Goal: Task Accomplishment & Management: Use online tool/utility

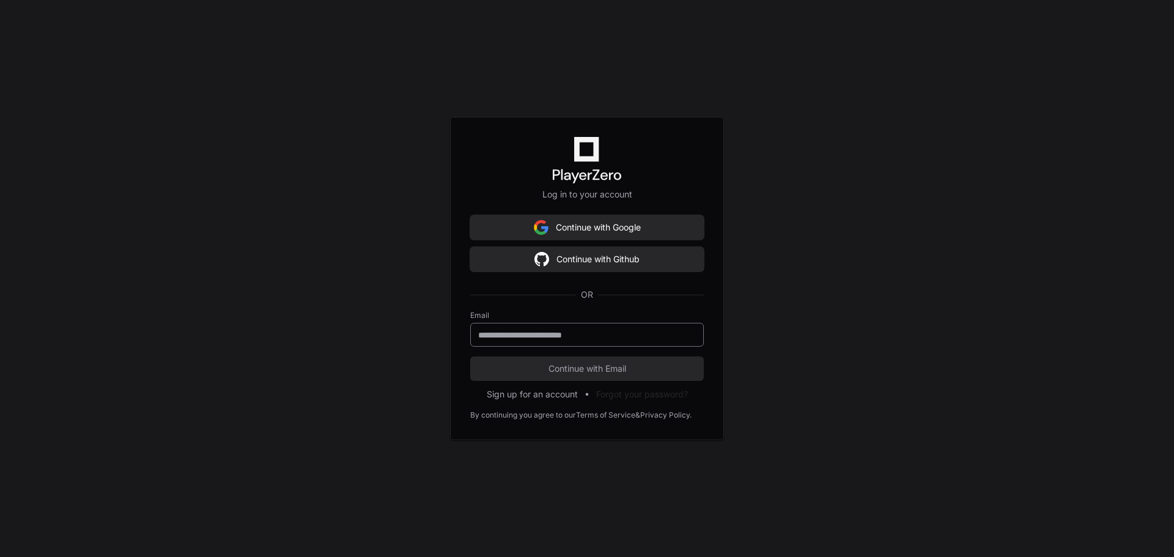
click at [597, 336] on input "email" at bounding box center [587, 335] width 218 height 12
type input "**********"
click at [607, 367] on span "Continue with Email" at bounding box center [587, 369] width 234 height 12
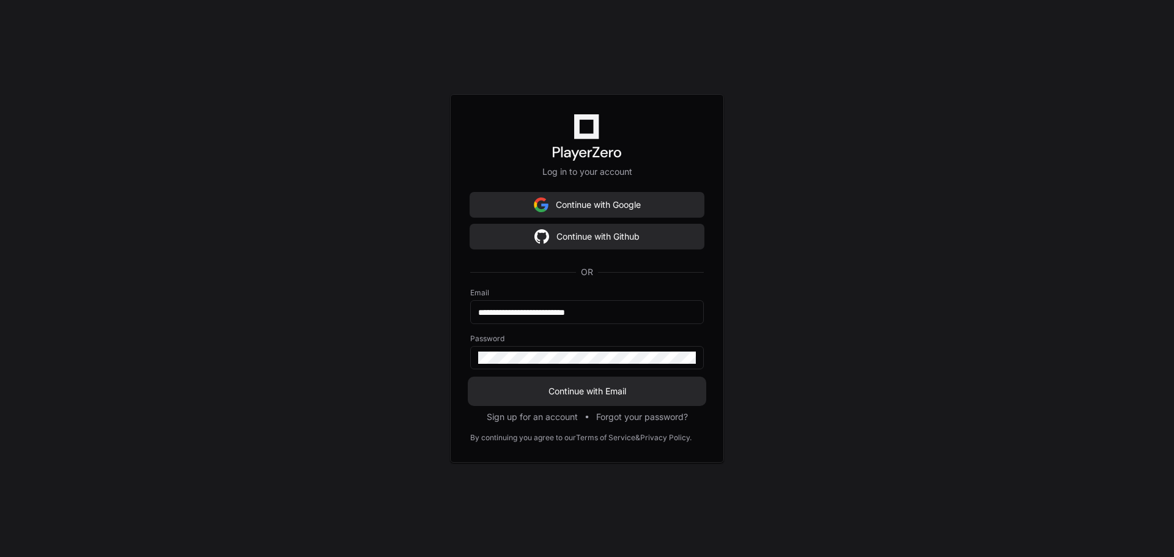
click at [604, 390] on span "Continue with Email" at bounding box center [587, 391] width 234 height 12
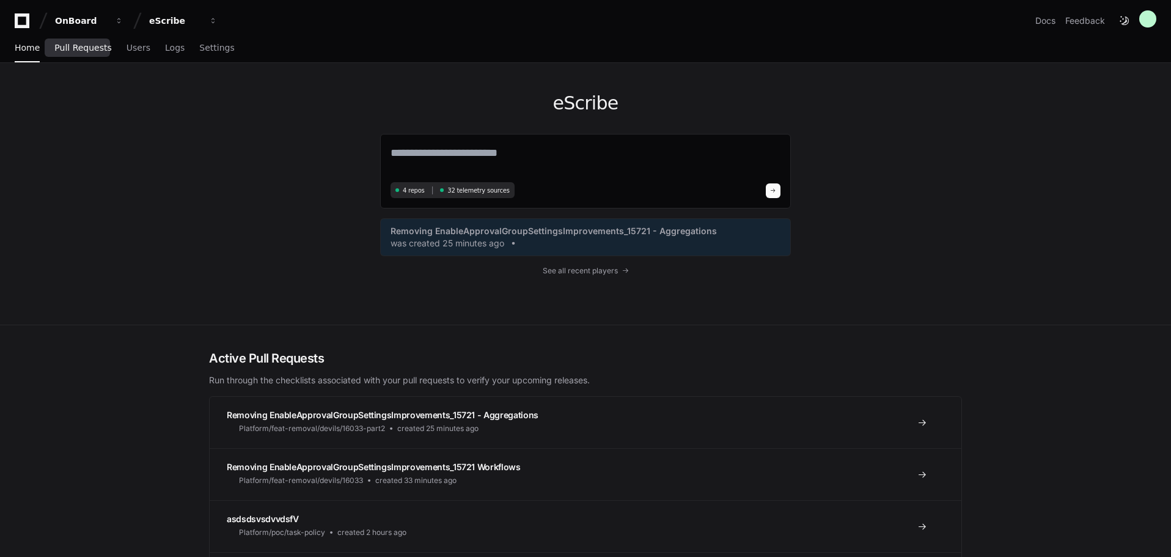
click at [86, 51] on span "Pull Requests" at bounding box center [82, 47] width 57 height 7
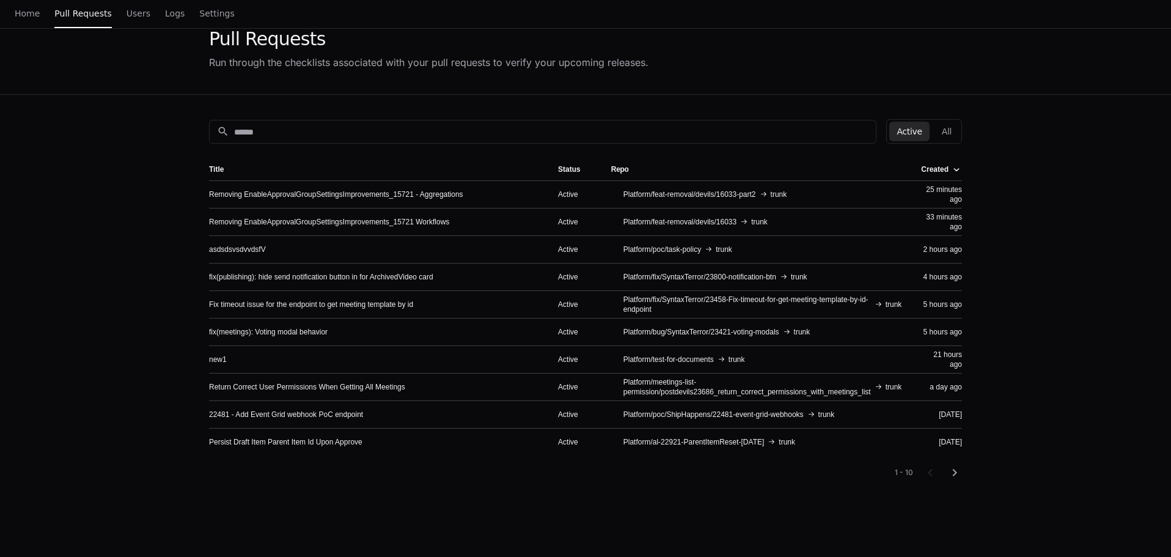
scroll to position [61, 0]
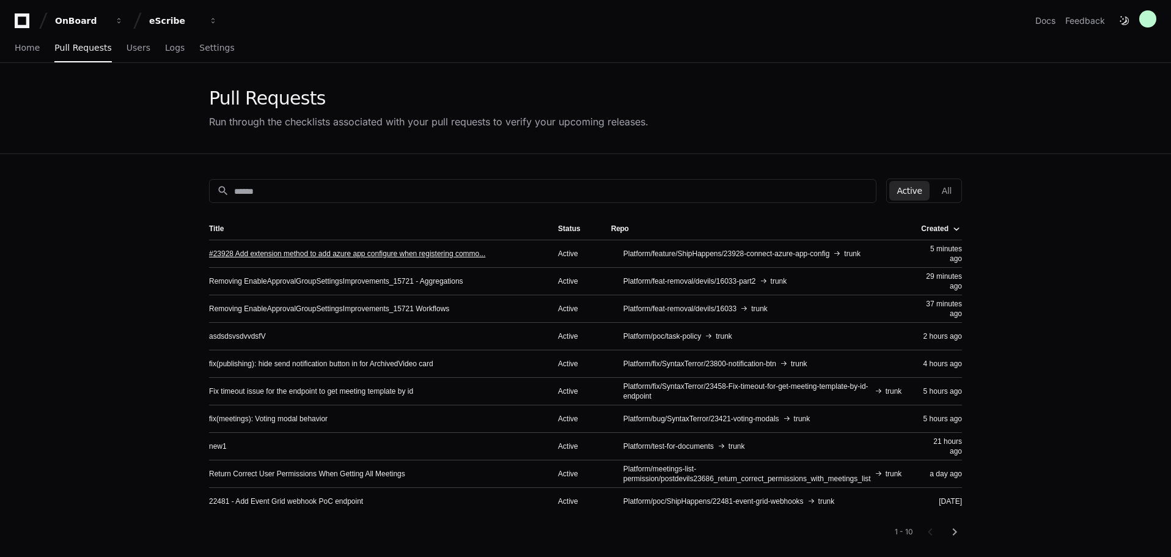
click at [267, 250] on link "#23928 Add extension method to add azure app configure when registering commo..." at bounding box center [347, 254] width 276 height 10
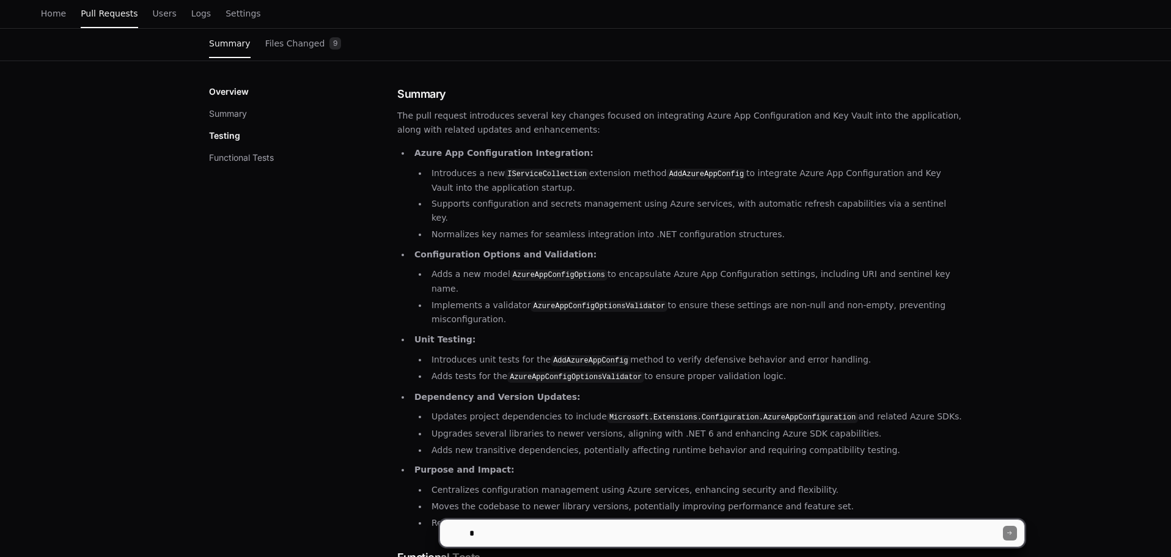
scroll to position [183, 0]
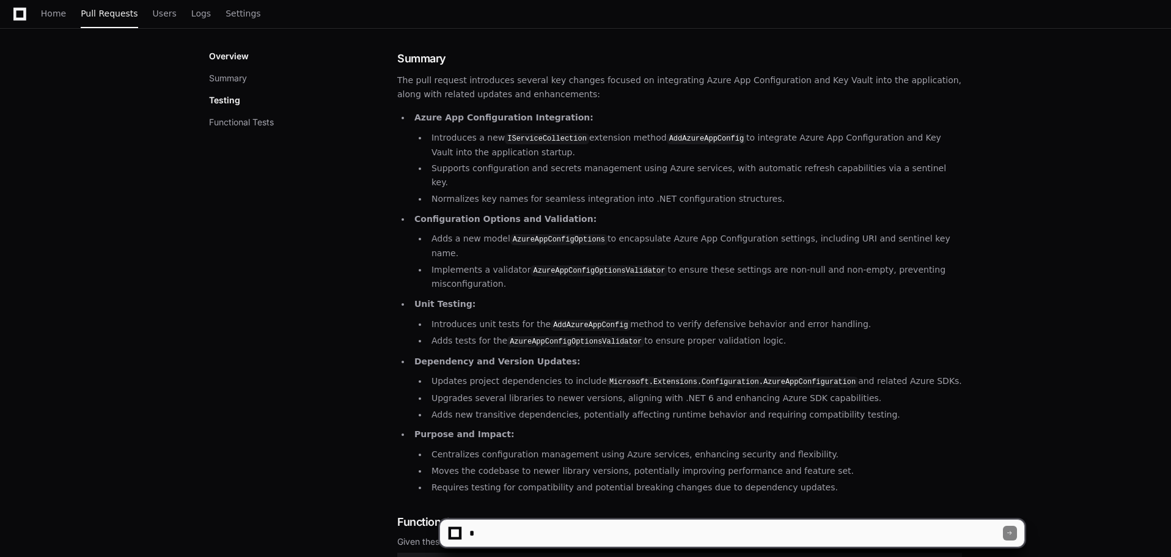
click at [571, 520] on textarea at bounding box center [735, 533] width 536 height 27
type textarea "**********"
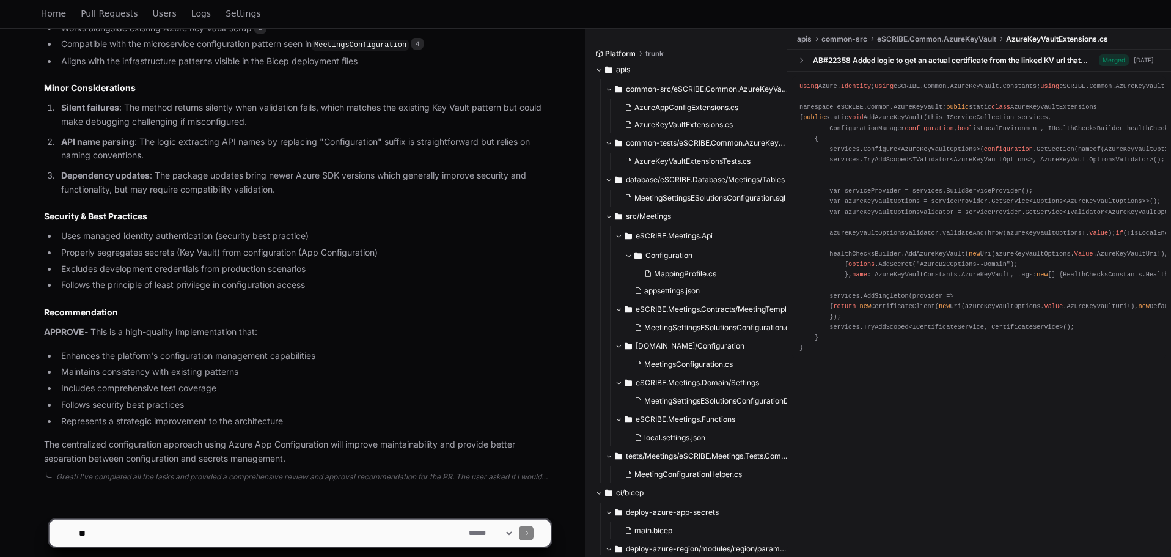
scroll to position [1270, 0]
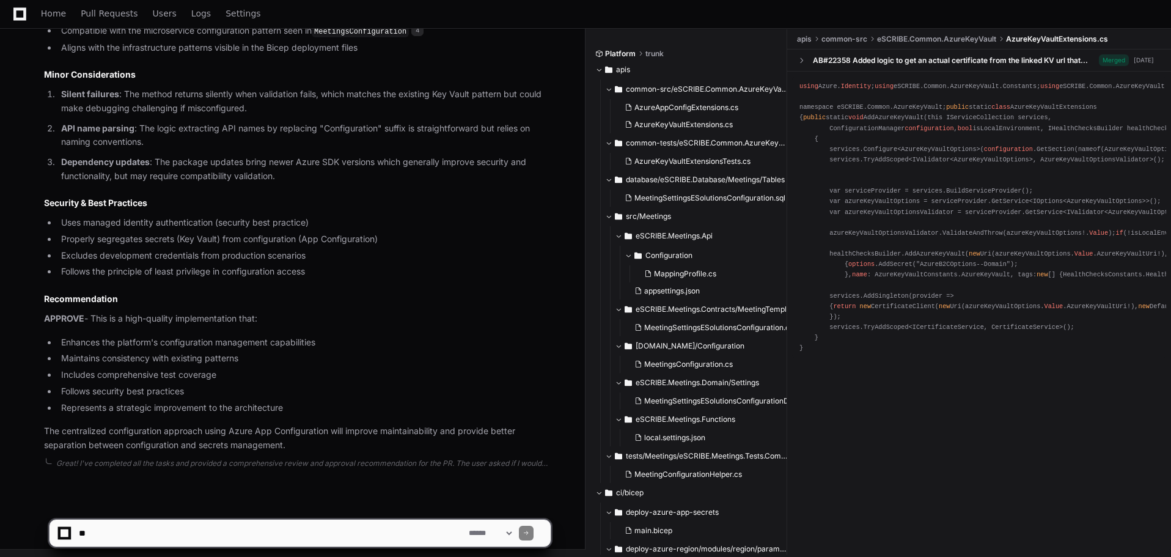
click at [202, 533] on textarea at bounding box center [271, 533] width 390 height 27
